Goal: Task Accomplishment & Management: Complete application form

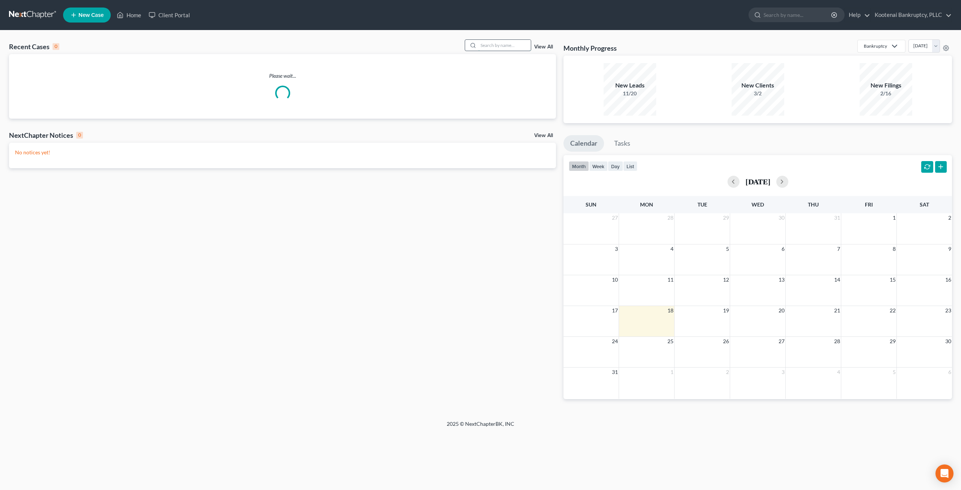
click at [508, 45] on input "search" at bounding box center [504, 45] width 53 height 11
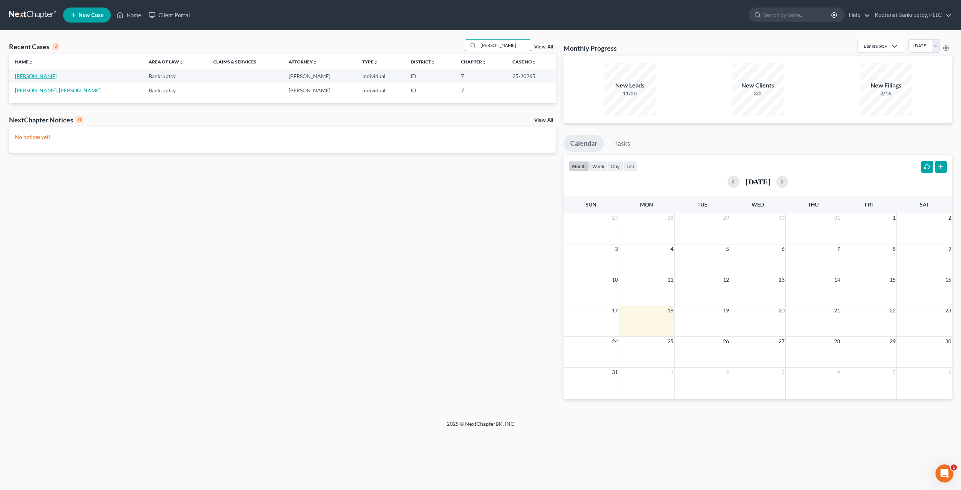
type input "[PERSON_NAME]"
click at [33, 73] on link "[PERSON_NAME]" at bounding box center [36, 76] width 42 height 6
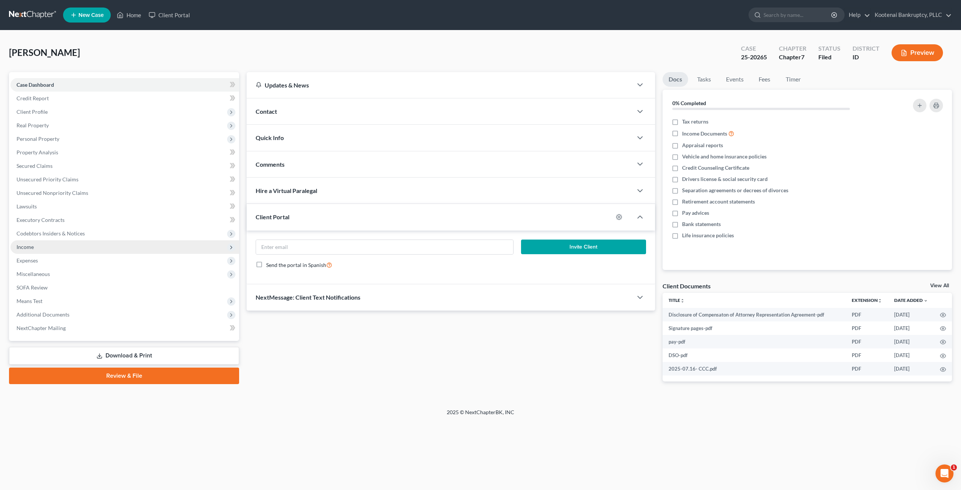
click at [105, 246] on span "Income" at bounding box center [125, 247] width 229 height 14
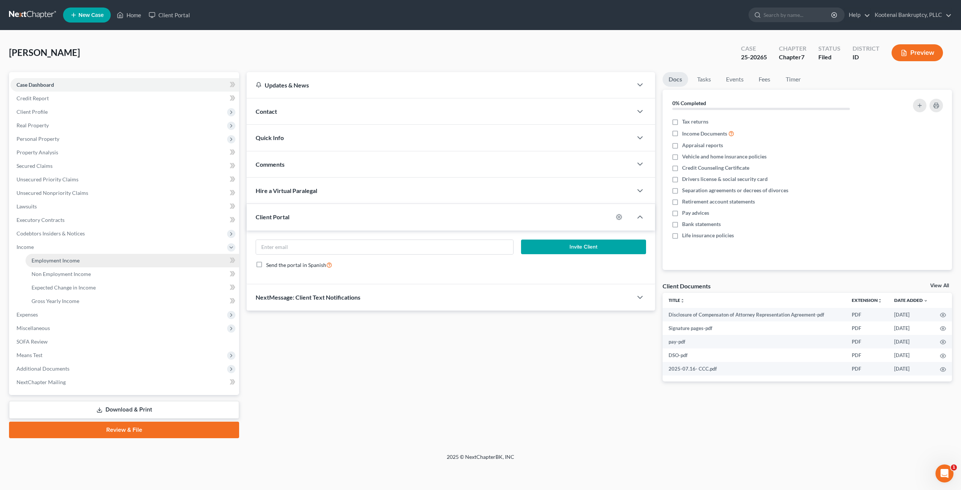
click at [107, 257] on link "Employment Income" at bounding box center [133, 261] width 214 height 14
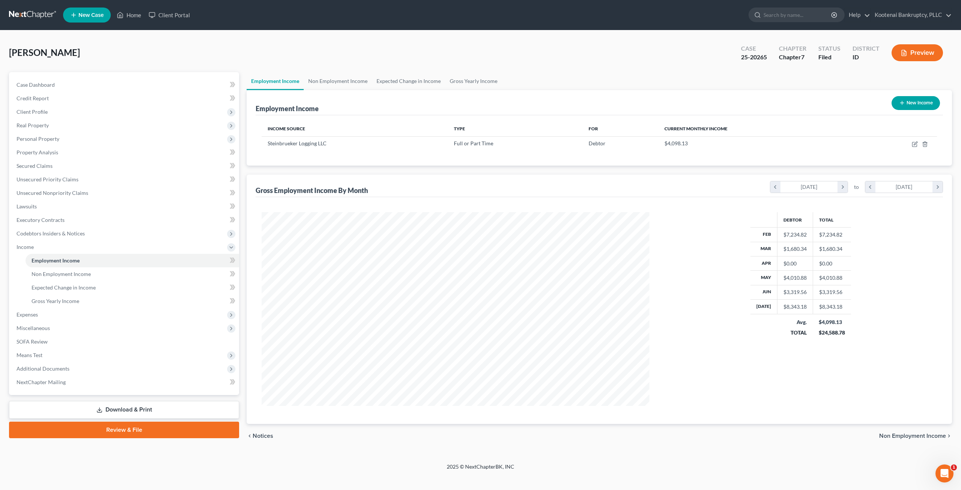
scroll to position [194, 403]
click at [355, 79] on link "Non Employment Income" at bounding box center [338, 81] width 68 height 18
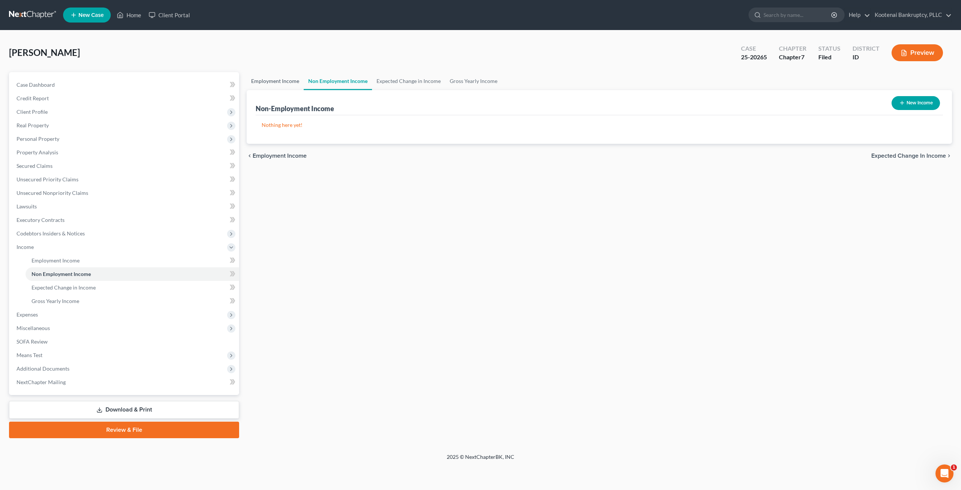
click at [277, 80] on link "Employment Income" at bounding box center [275, 81] width 57 height 18
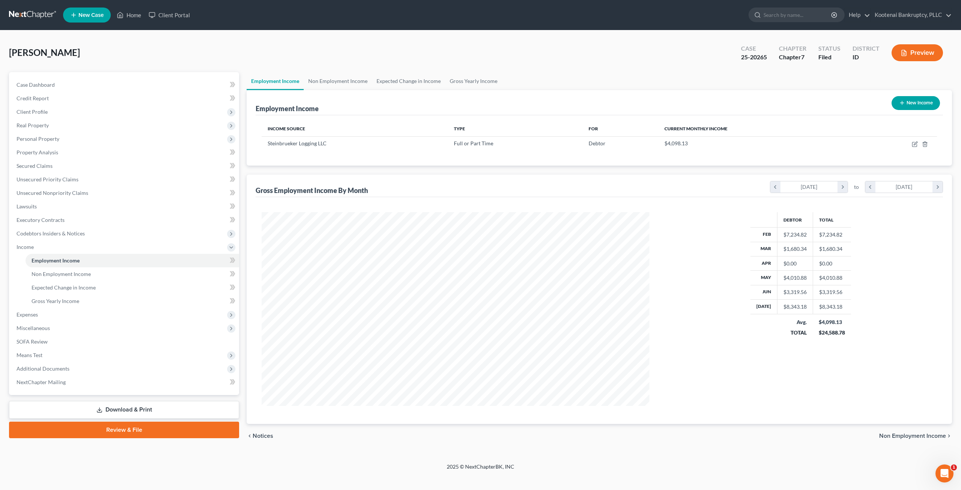
scroll to position [194, 403]
click at [329, 79] on link "Non Employment Income" at bounding box center [338, 81] width 68 height 18
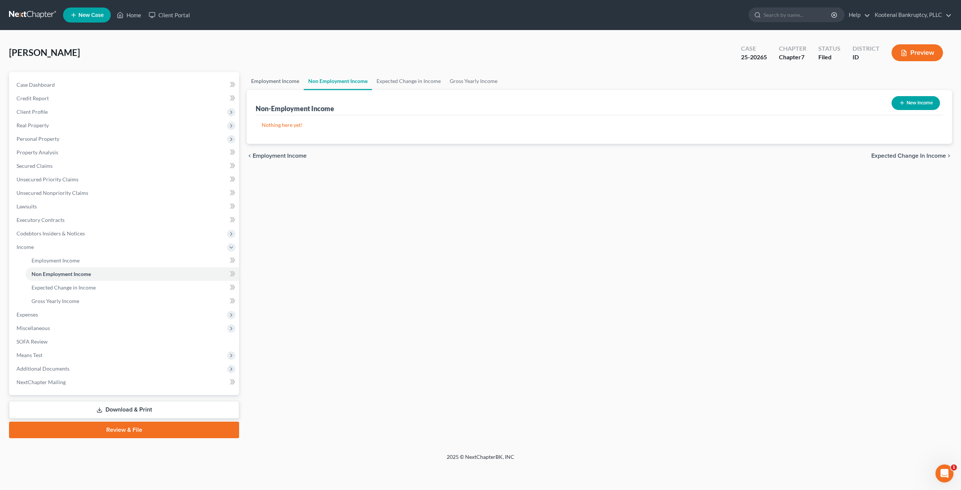
click at [281, 85] on link "Employment Income" at bounding box center [275, 81] width 57 height 18
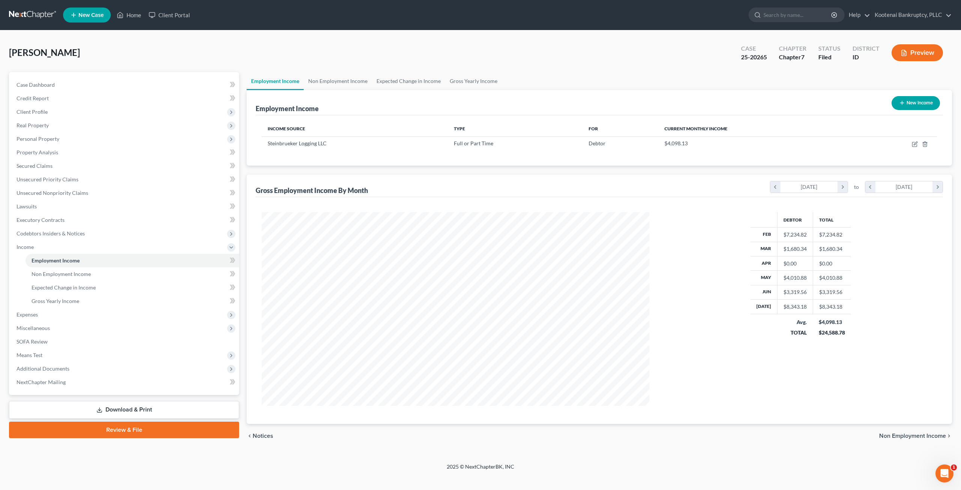
scroll to position [194, 403]
